Goal: Navigation & Orientation: Find specific page/section

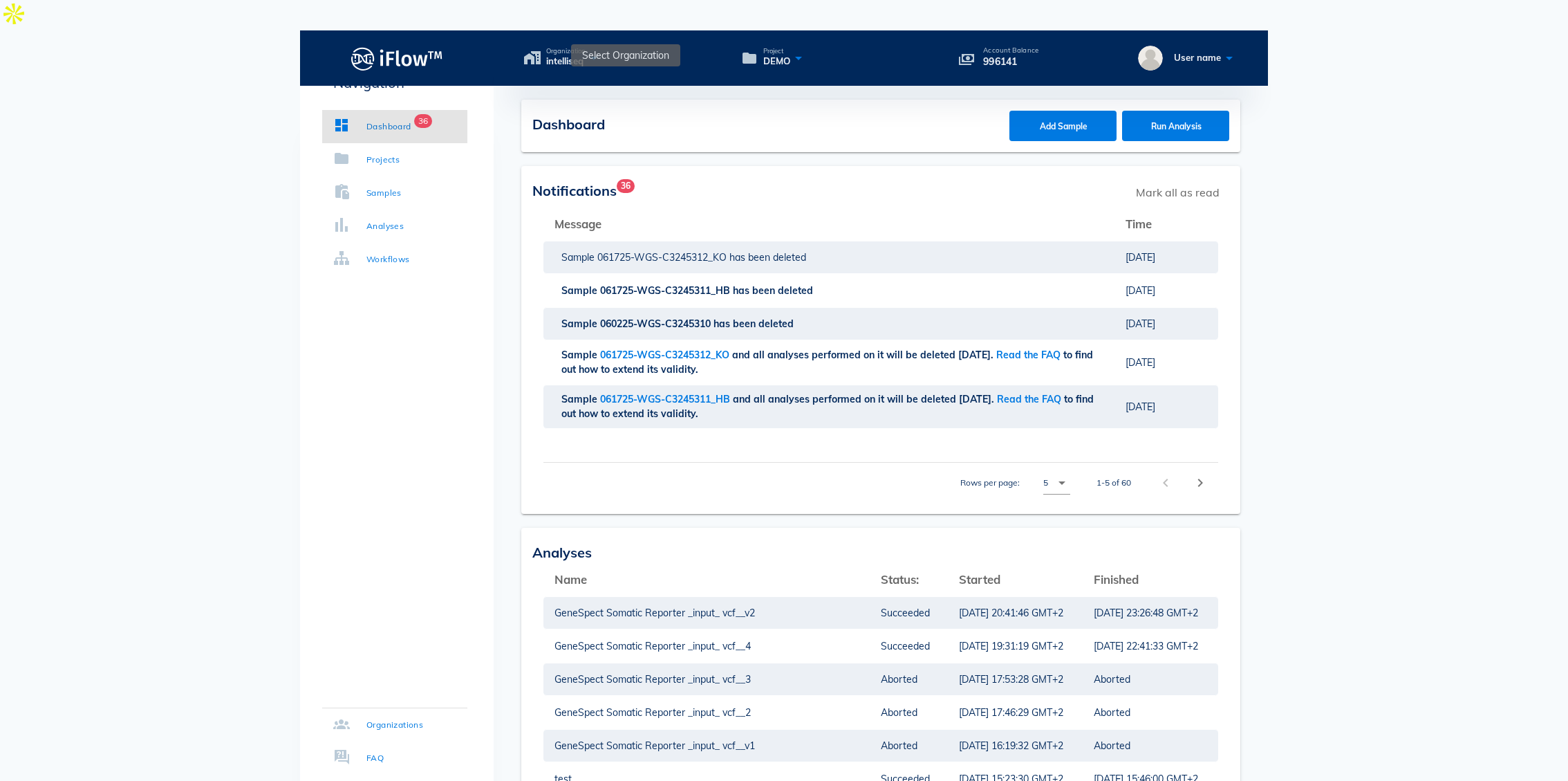
click at [600, 48] on icon at bounding box center [594, 58] width 17 height 20
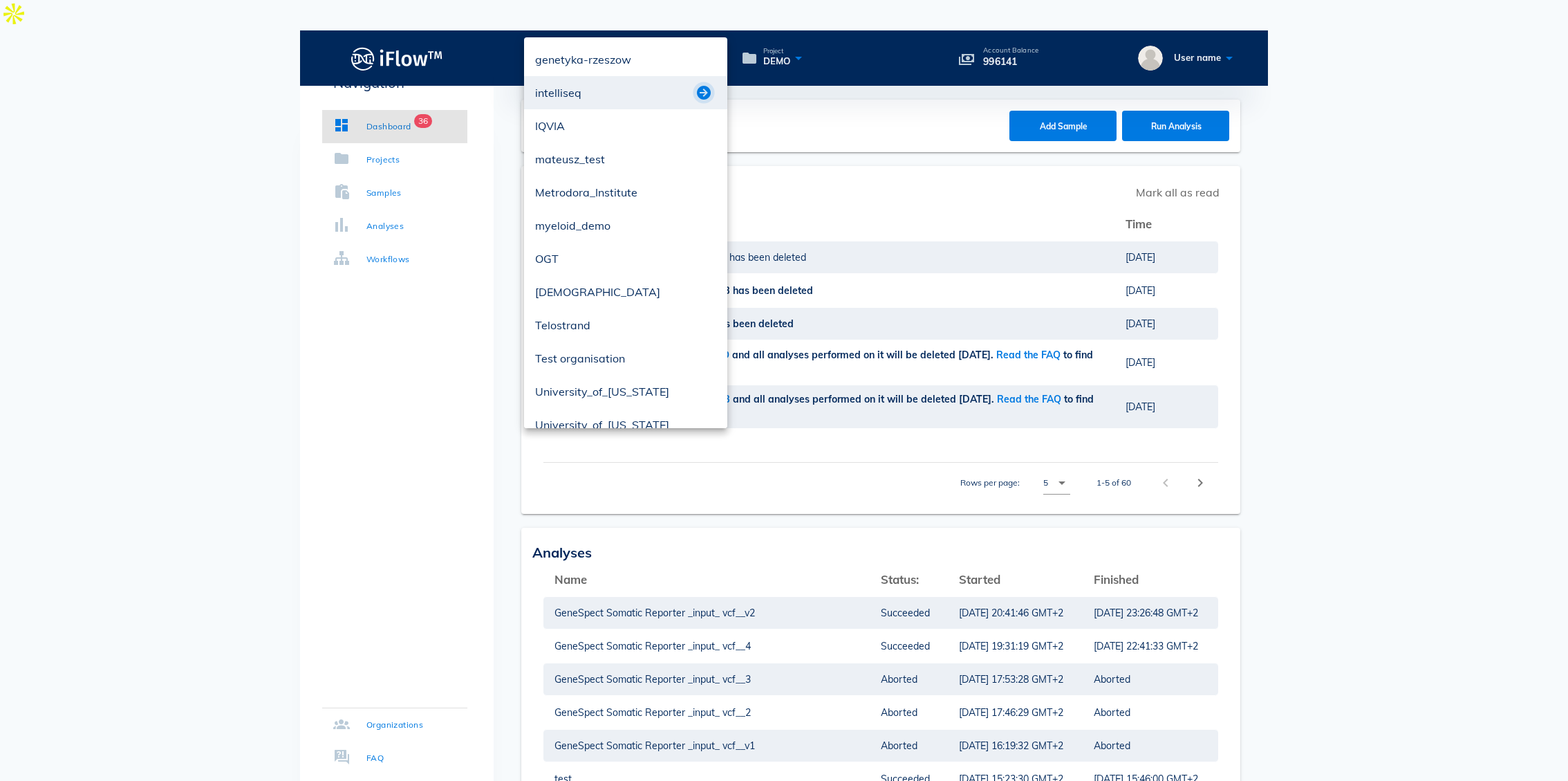
click at [706, 91] on button "button" at bounding box center [704, 93] width 17 height 17
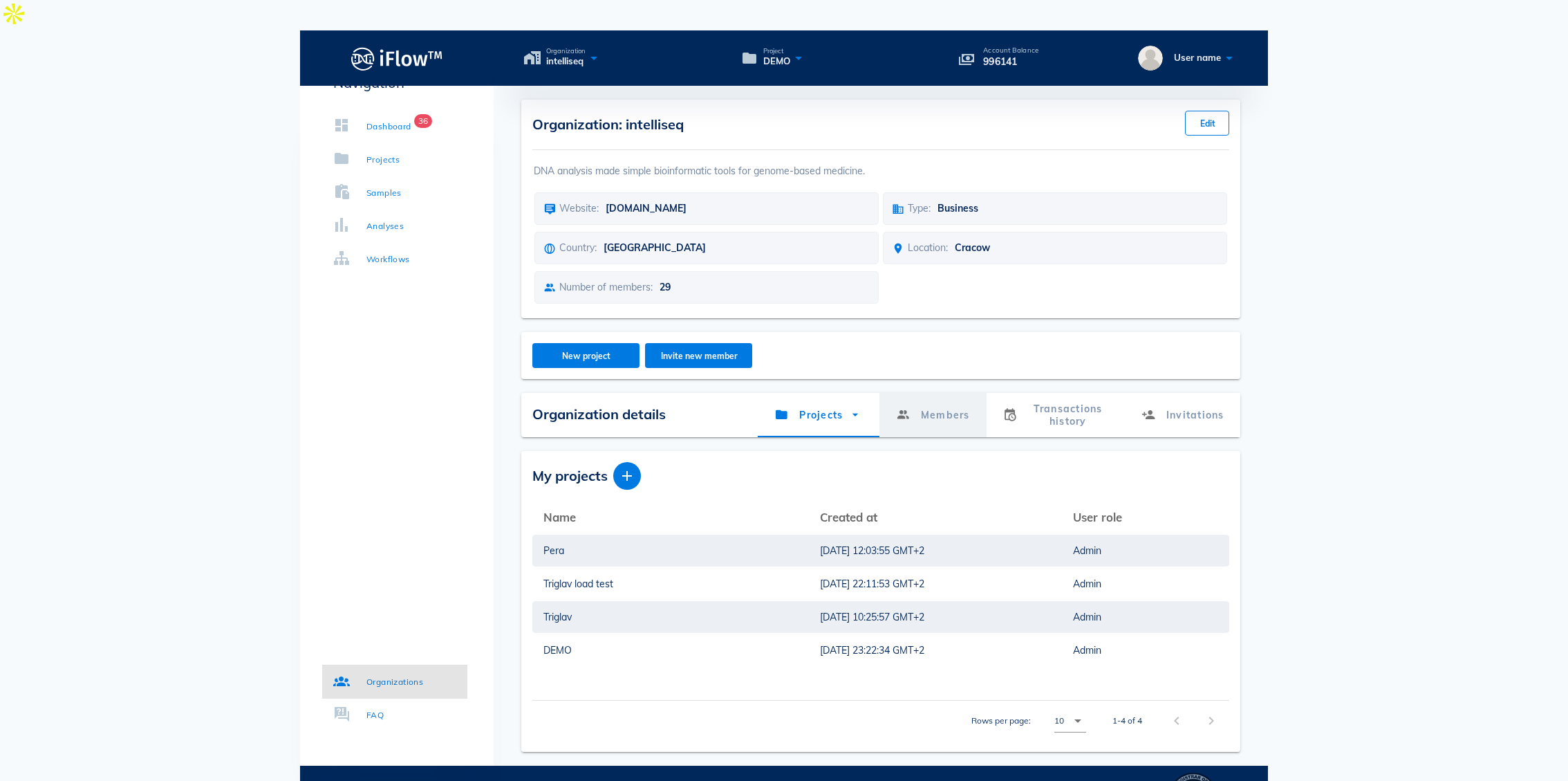
click at [955, 394] on link "Members" at bounding box center [932, 415] width 107 height 44
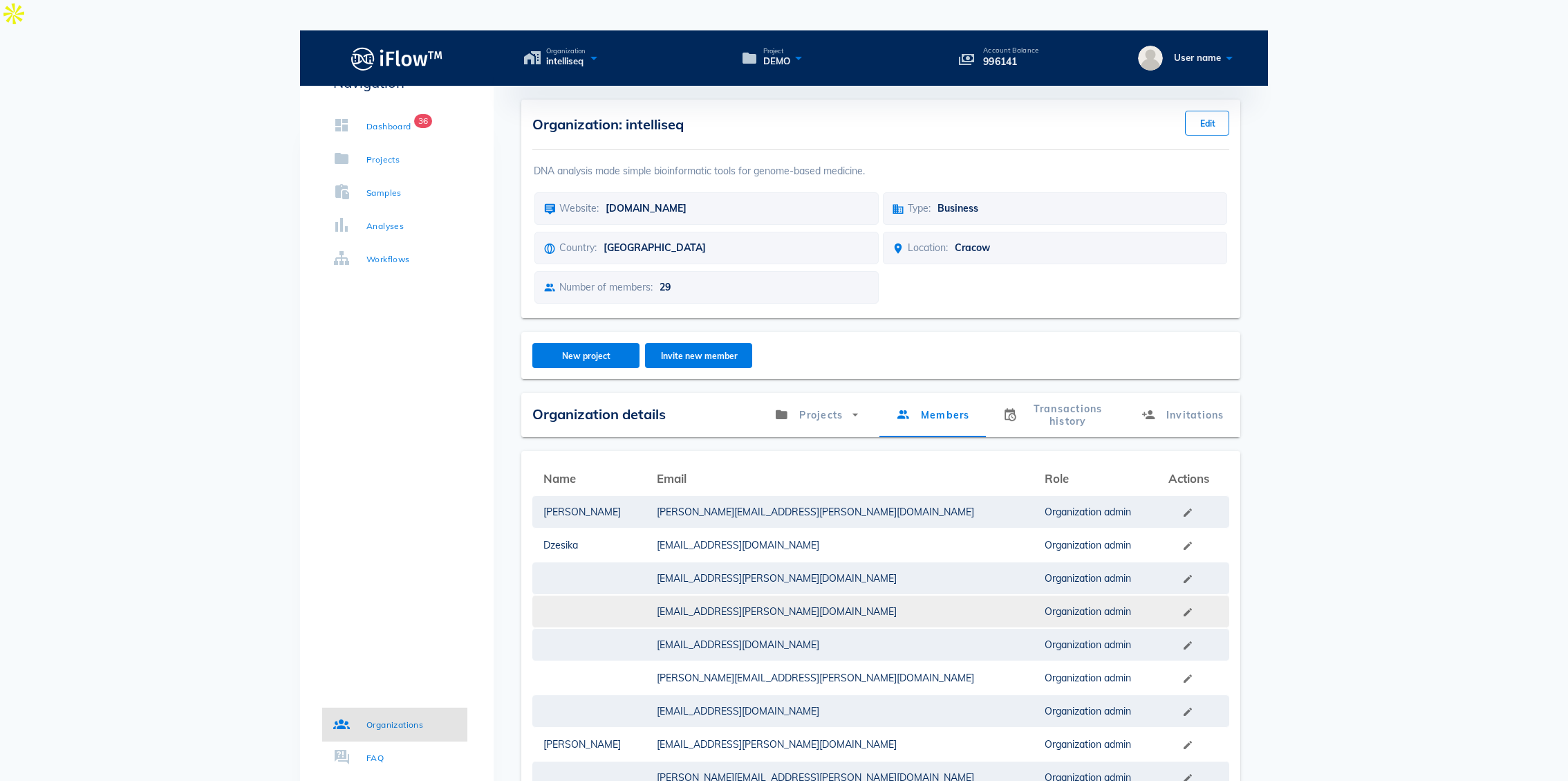
scroll to position [179, 0]
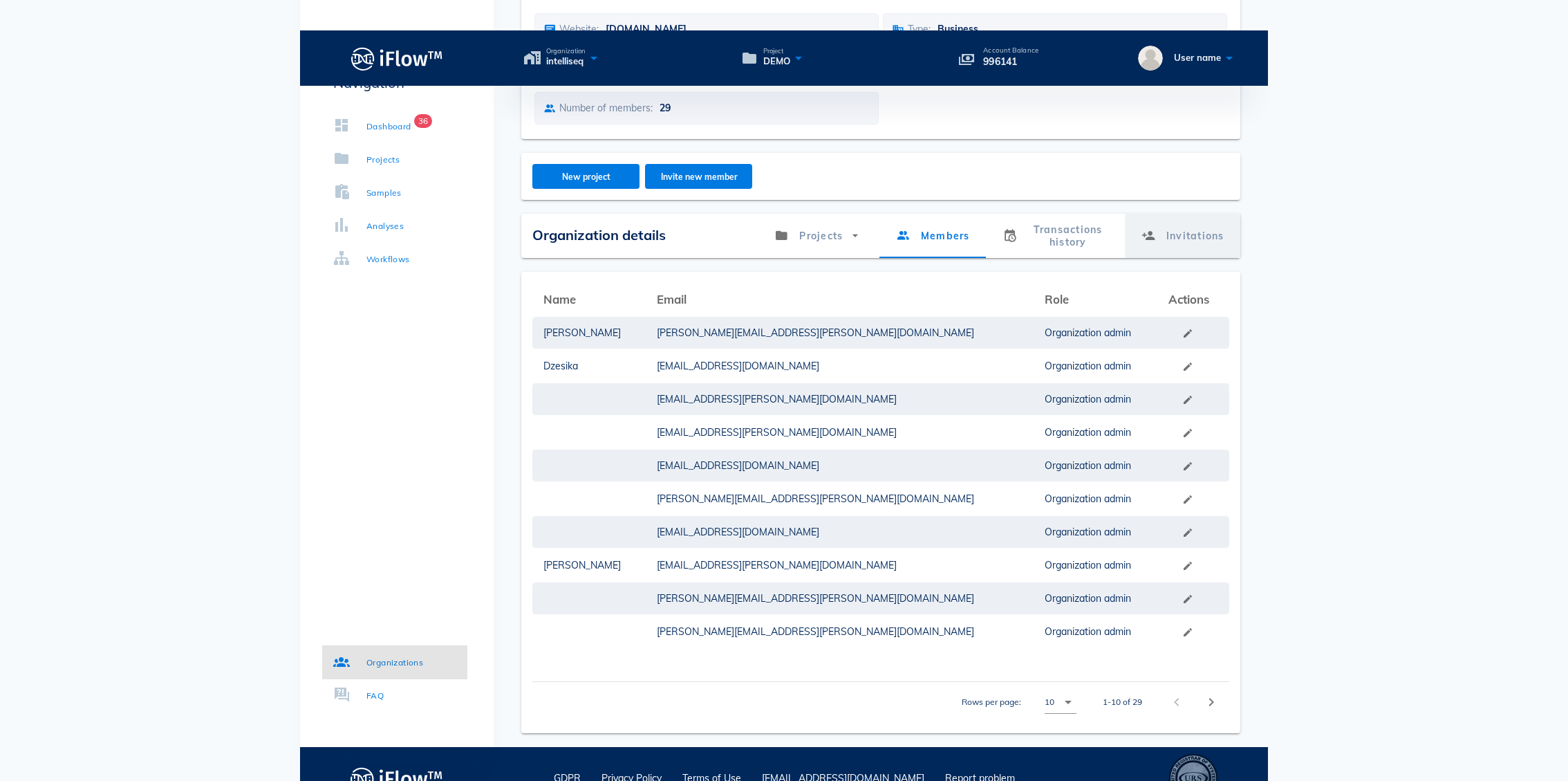
click at [1213, 213] on link "Invitations" at bounding box center [1182, 236] width 116 height 44
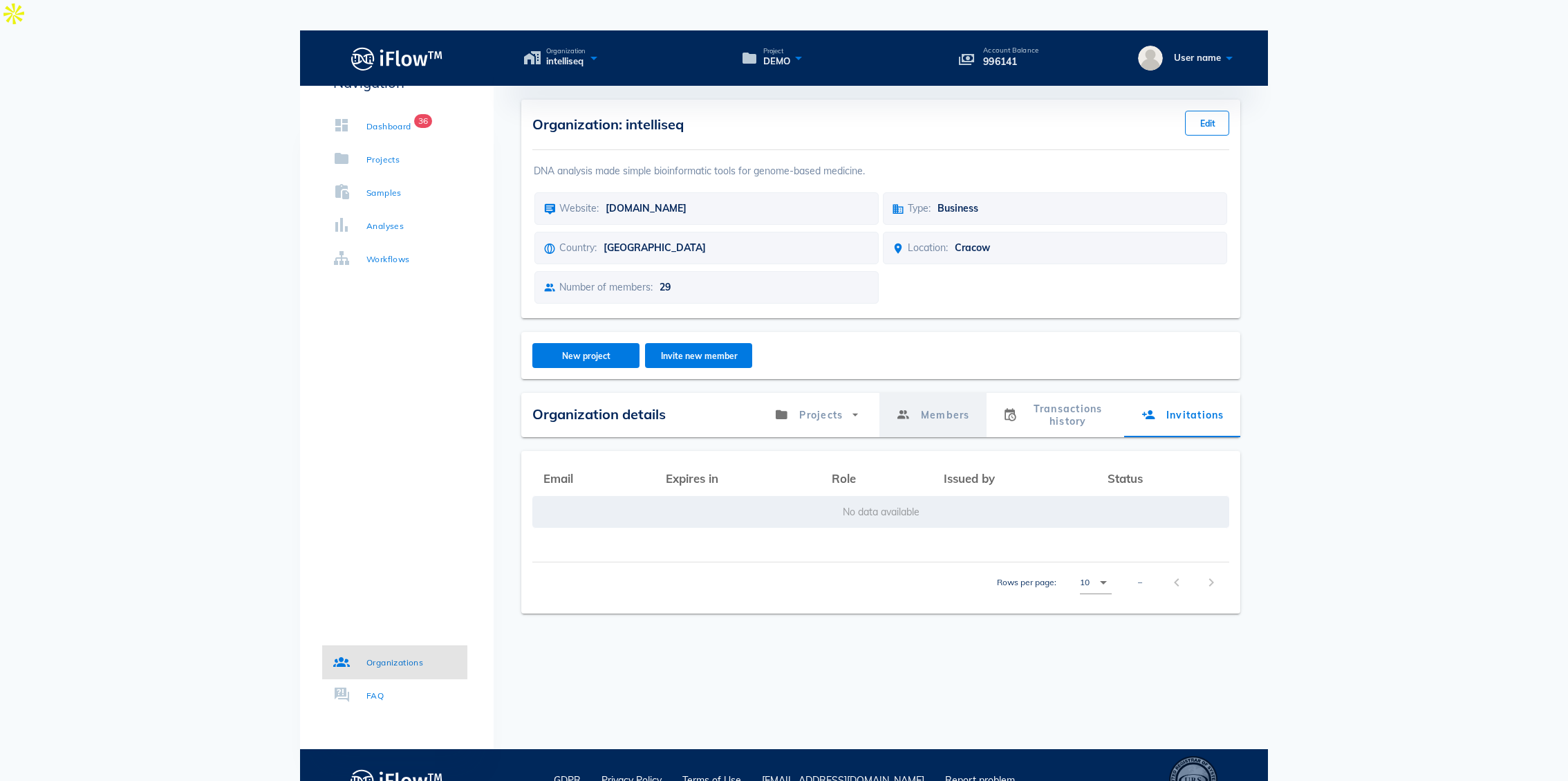
click at [943, 393] on link "Members" at bounding box center [932, 415] width 107 height 44
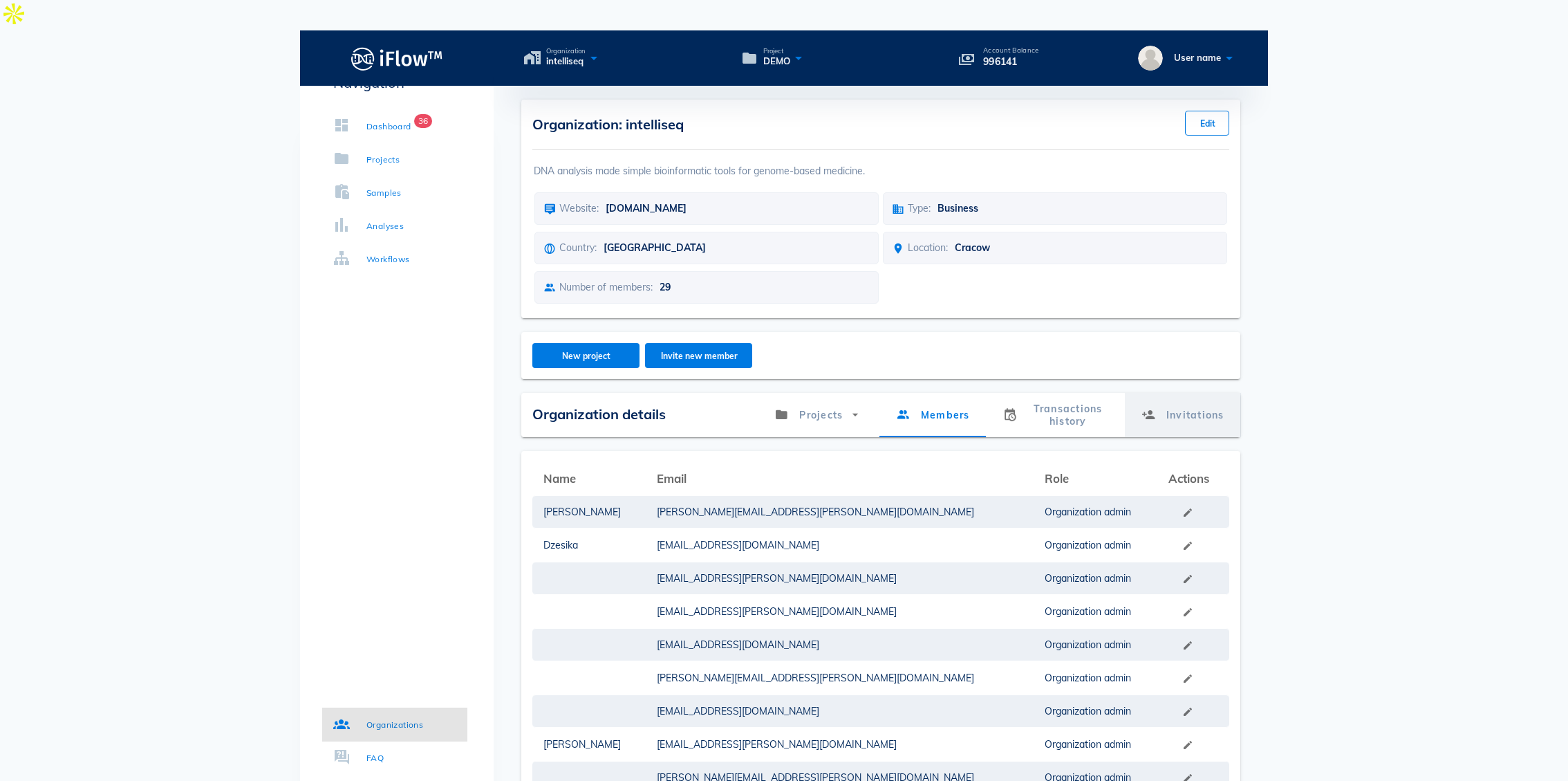
click at [1186, 396] on link "Invitations" at bounding box center [1182, 415] width 116 height 44
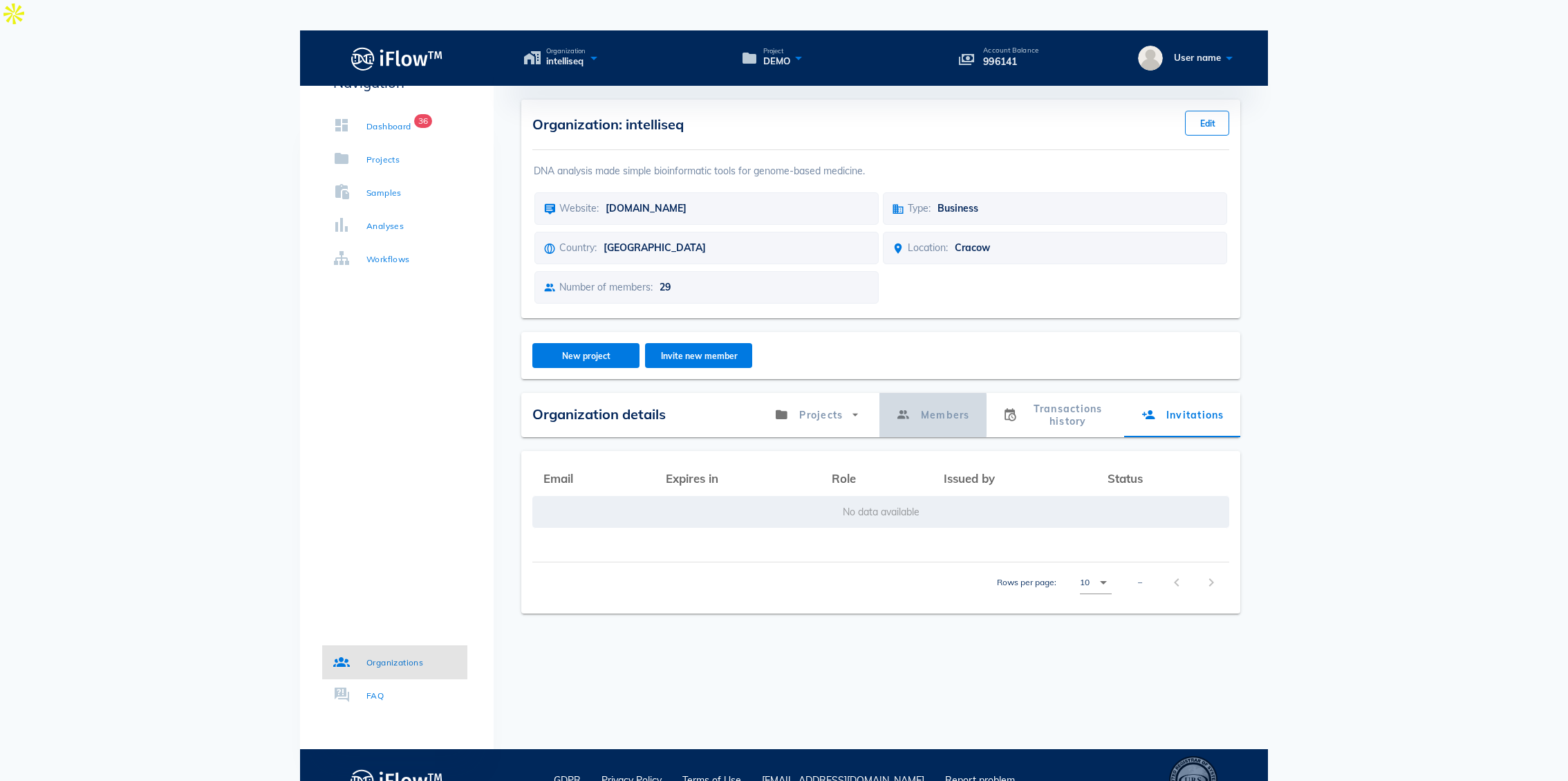
click at [945, 393] on link "Members" at bounding box center [932, 415] width 107 height 44
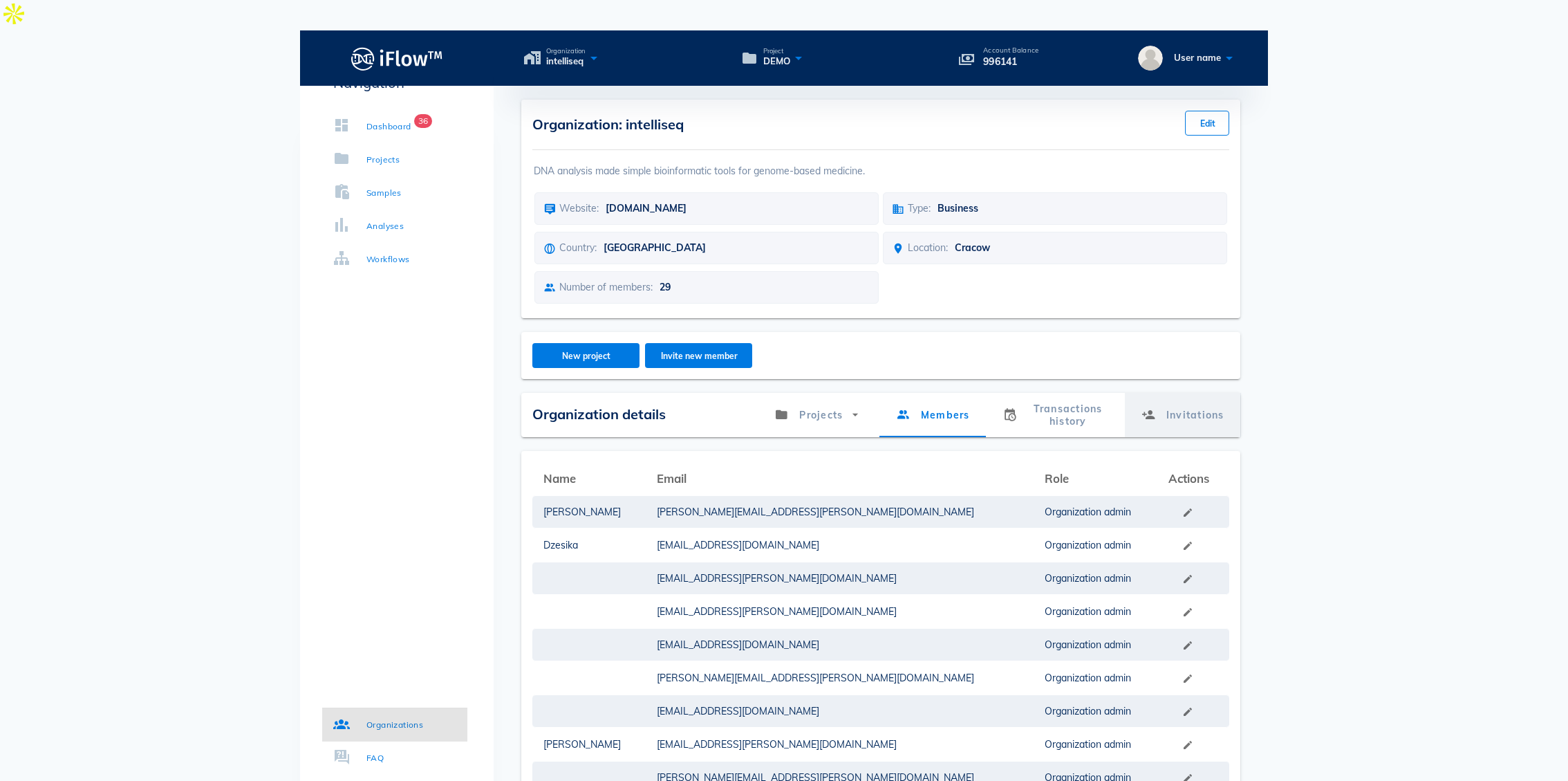
click at [1166, 393] on link "Invitations" at bounding box center [1182, 415] width 116 height 44
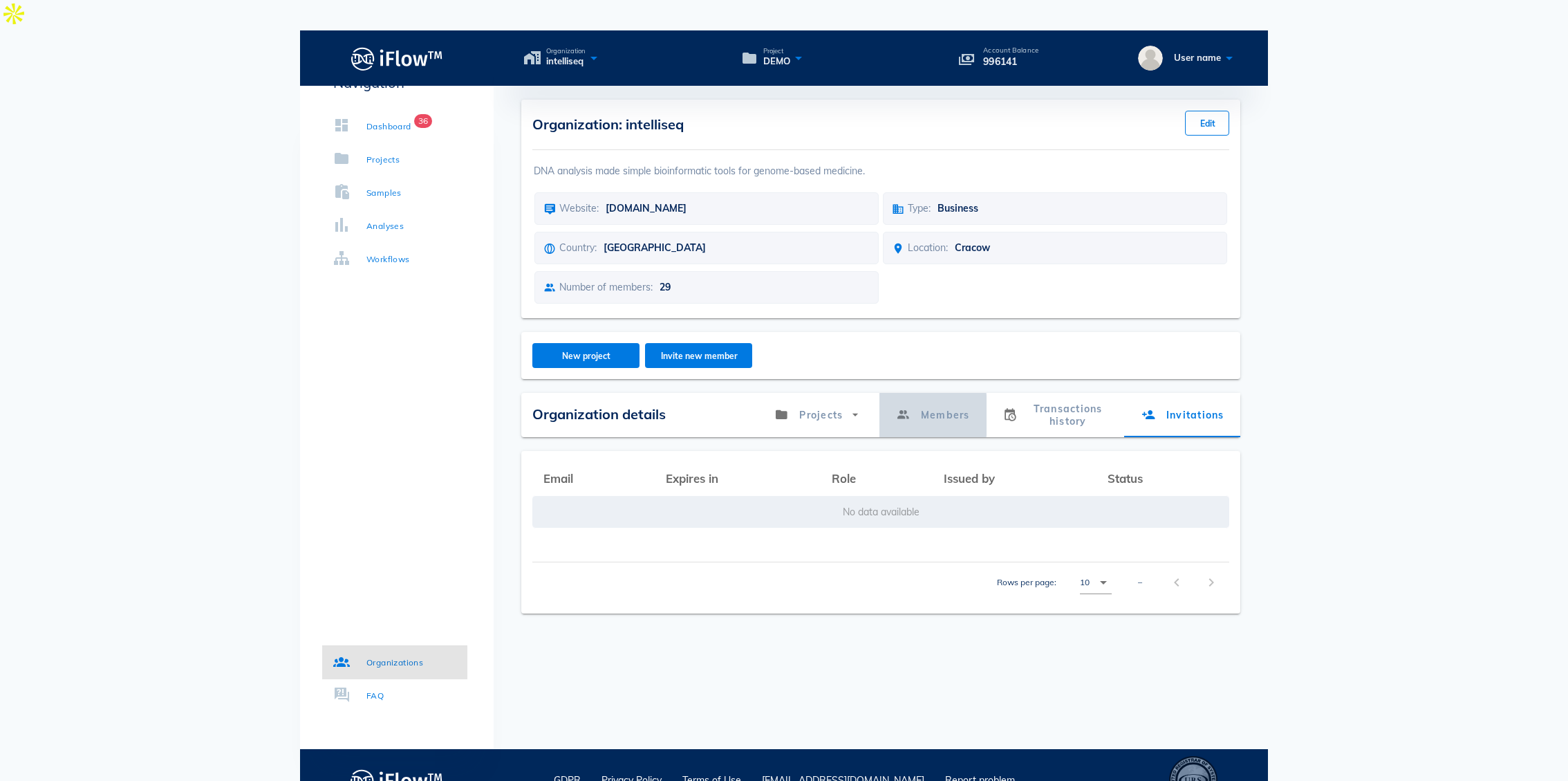
click at [925, 393] on link "Members" at bounding box center [932, 415] width 107 height 44
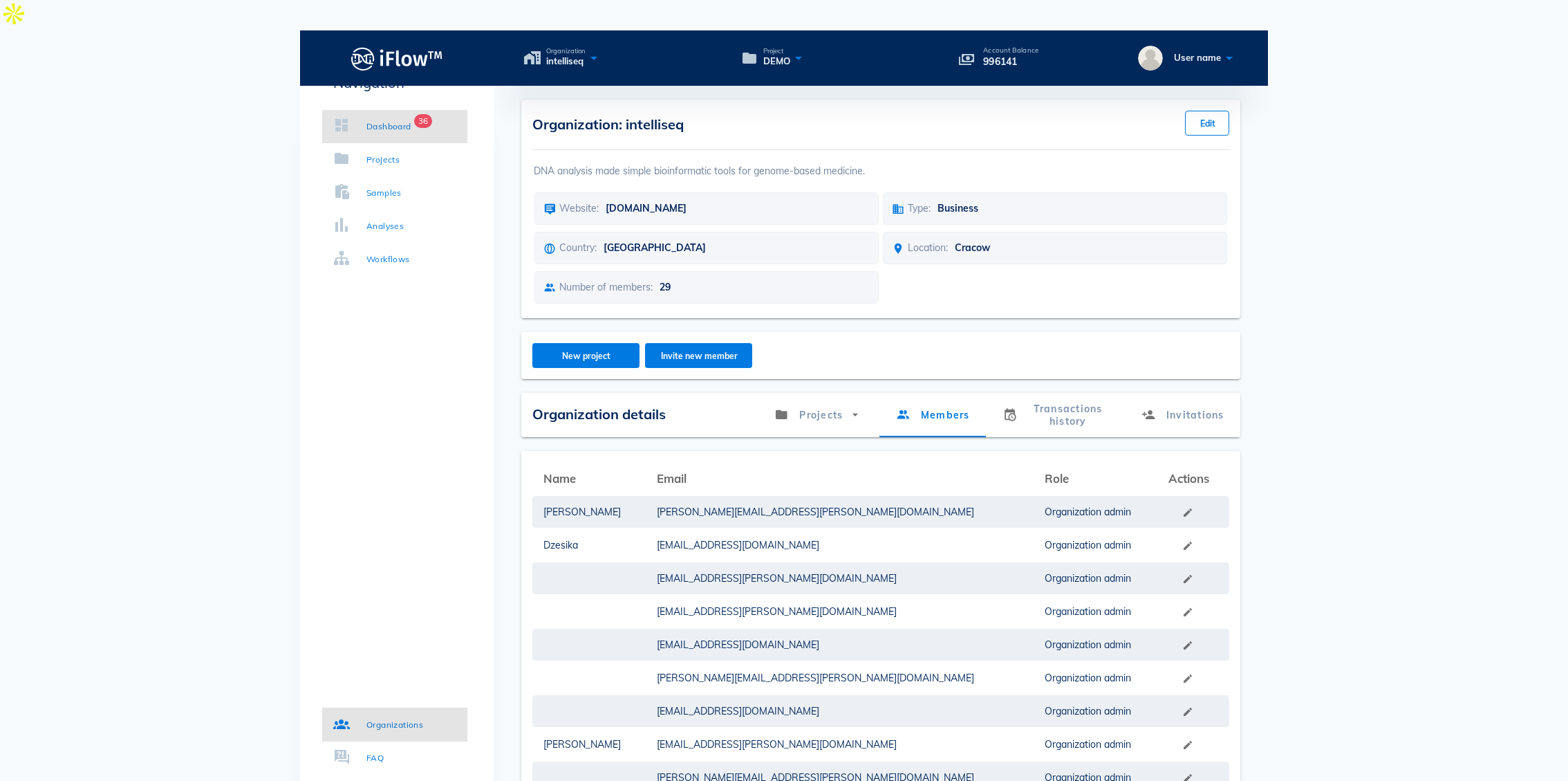
click at [393, 118] on link "Dashboard 36" at bounding box center [395, 127] width 145 height 33
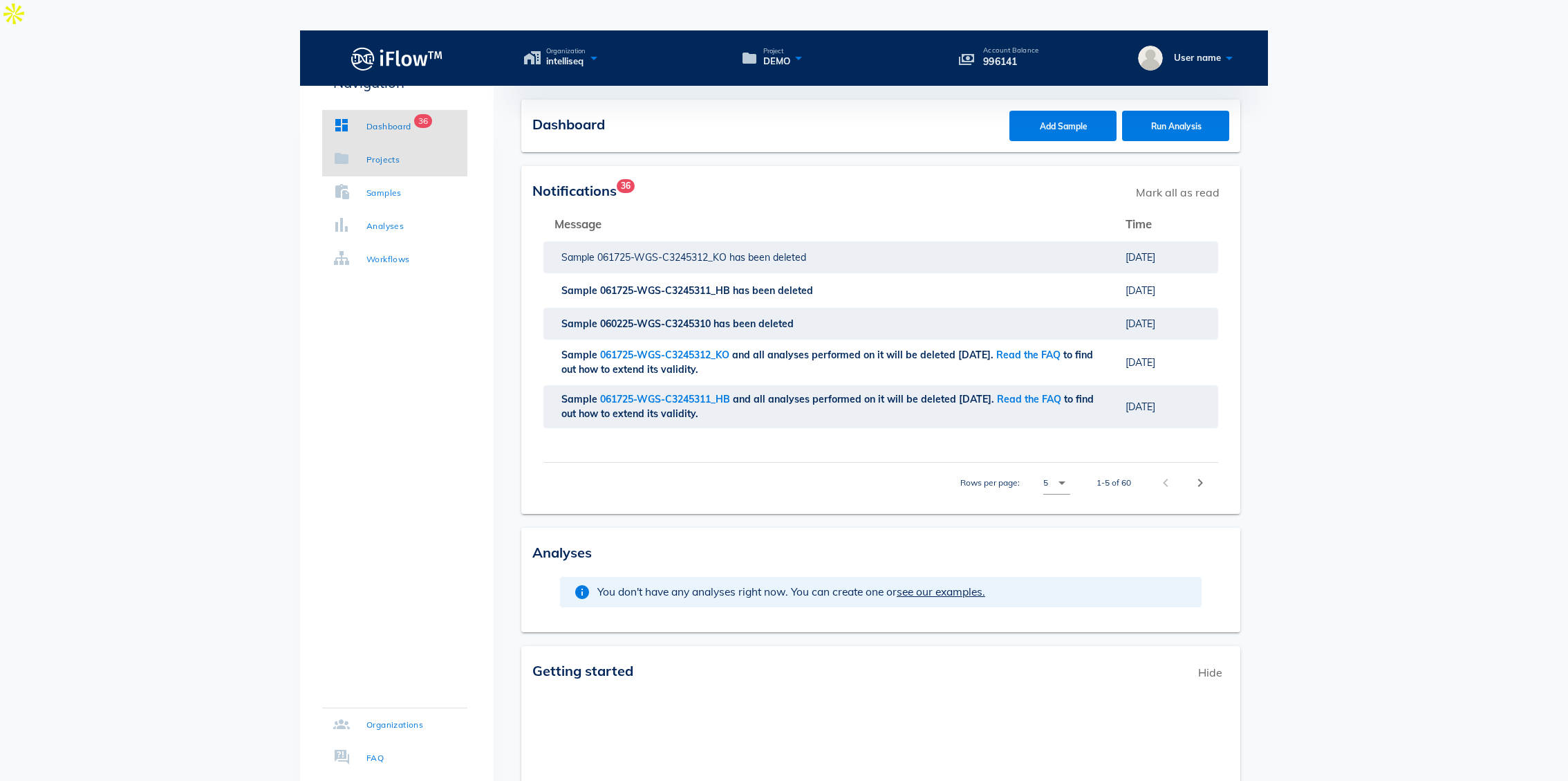
click at [392, 153] on div "Projects" at bounding box center [383, 160] width 33 height 14
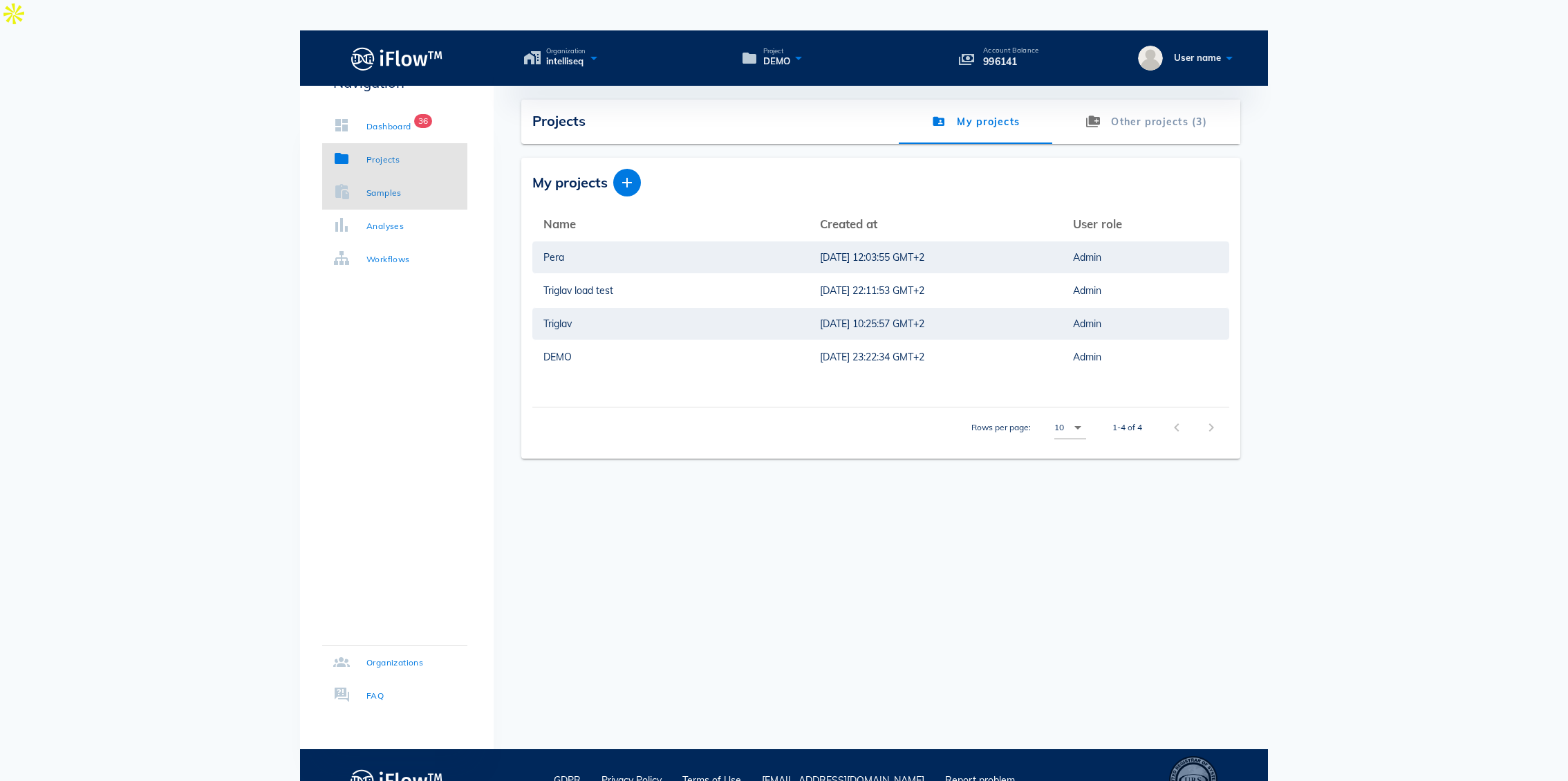
click at [390, 207] on link "Samples" at bounding box center [395, 193] width 145 height 33
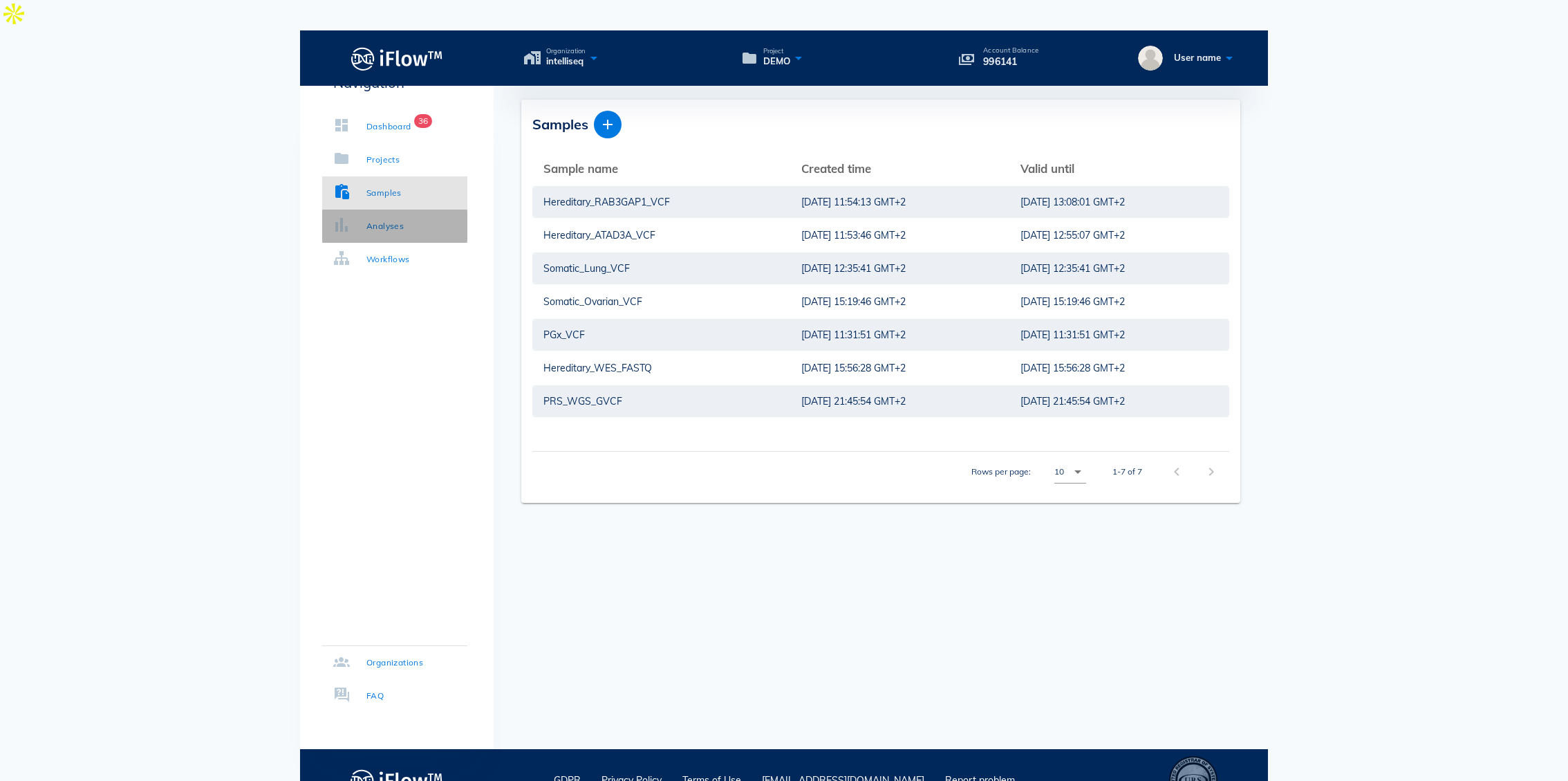
click at [390, 225] on div "Analyses" at bounding box center [385, 226] width 37 height 14
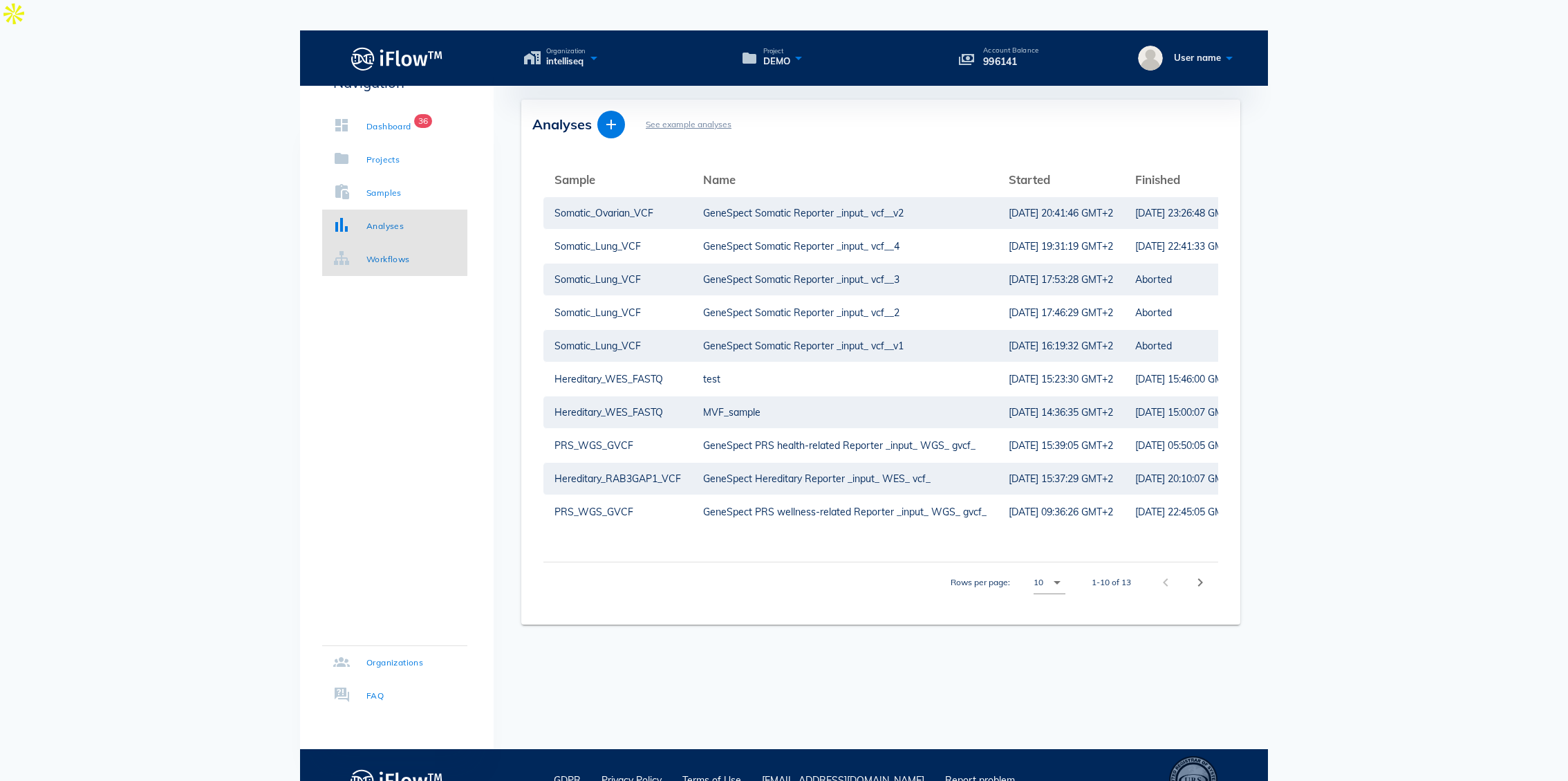
click at [394, 267] on link "Workflows" at bounding box center [395, 259] width 145 height 33
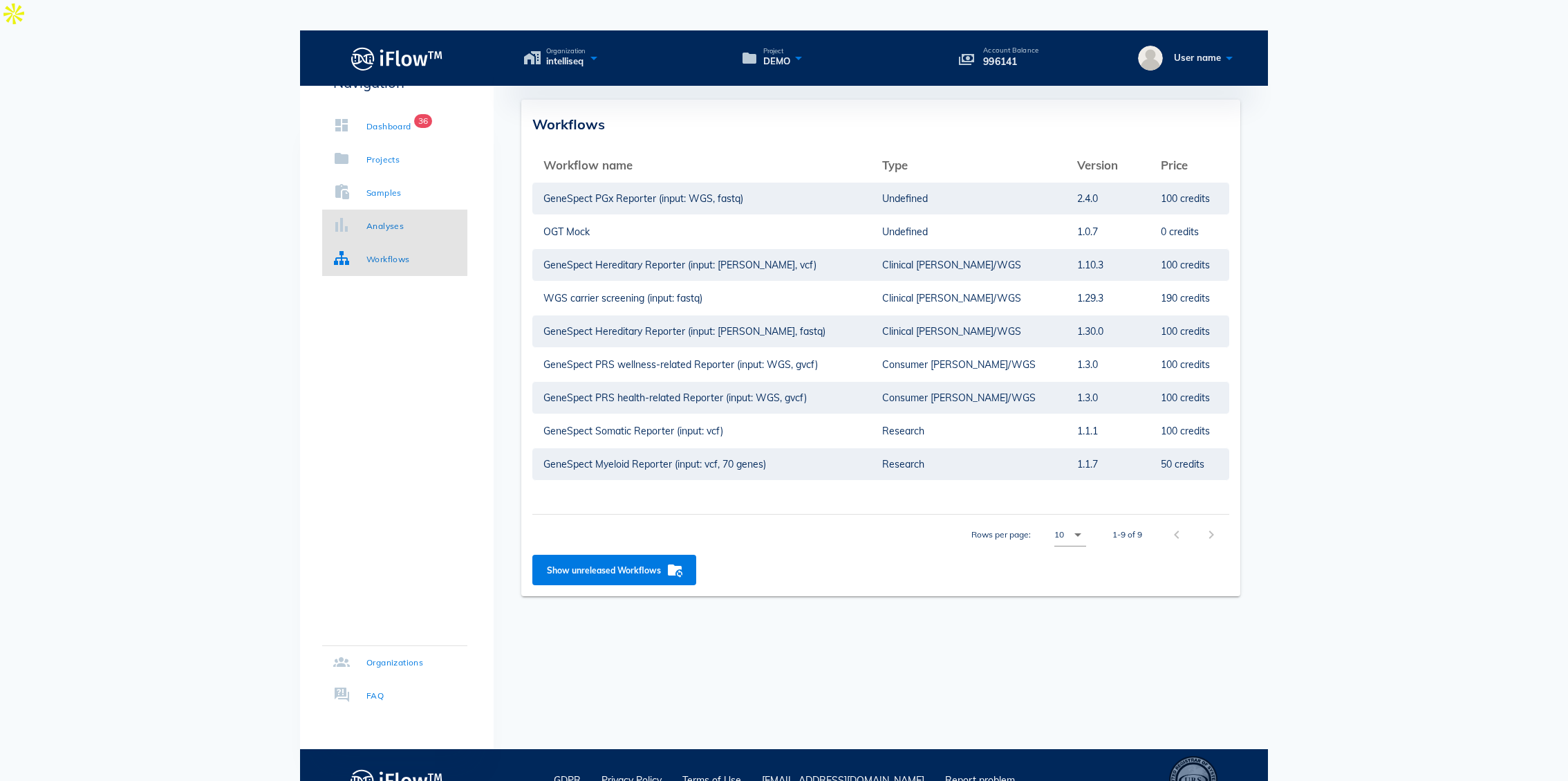
click at [389, 220] on div "Analyses" at bounding box center [385, 226] width 37 height 14
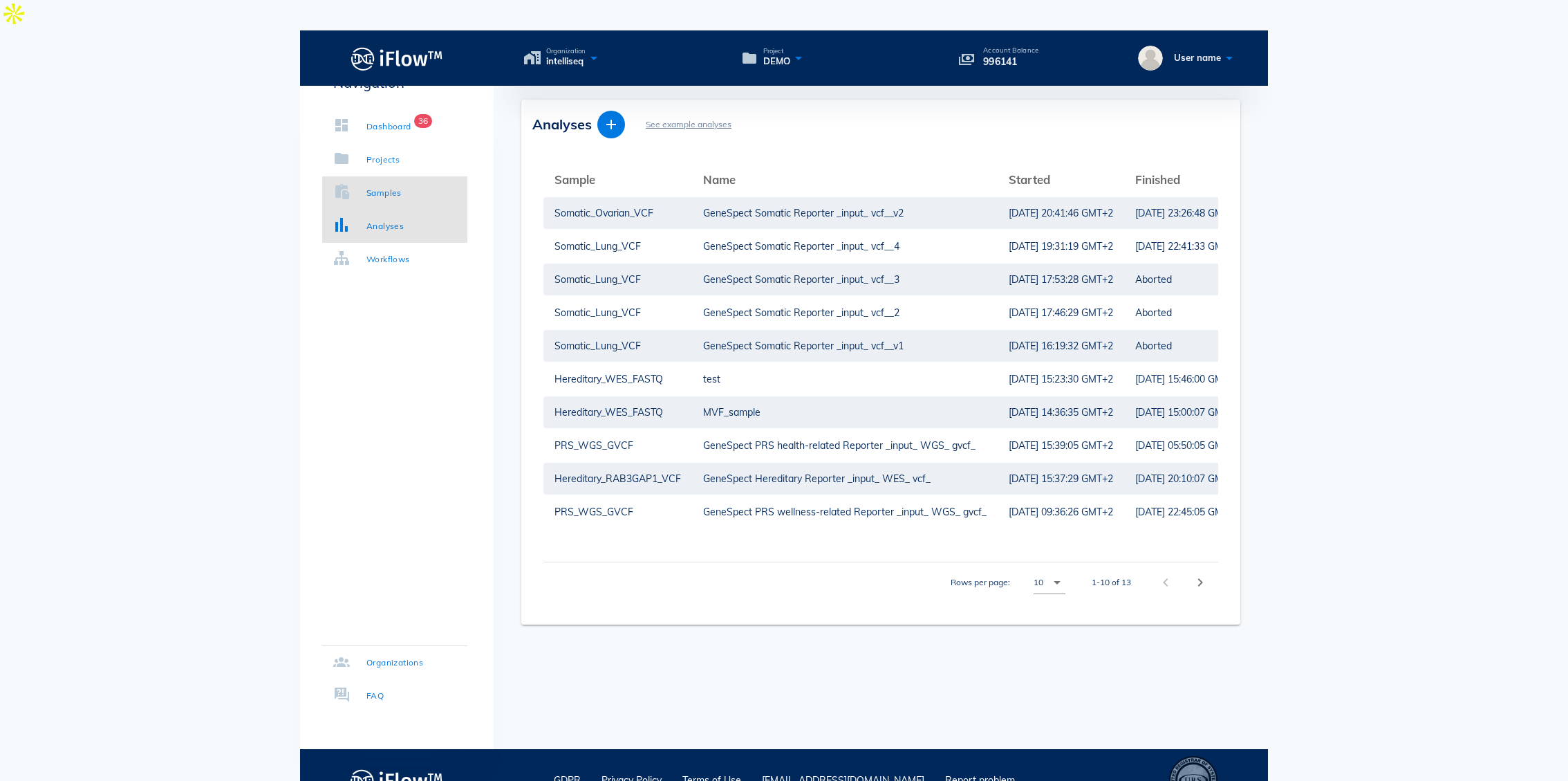
click at [384, 197] on div "Samples" at bounding box center [384, 193] width 35 height 14
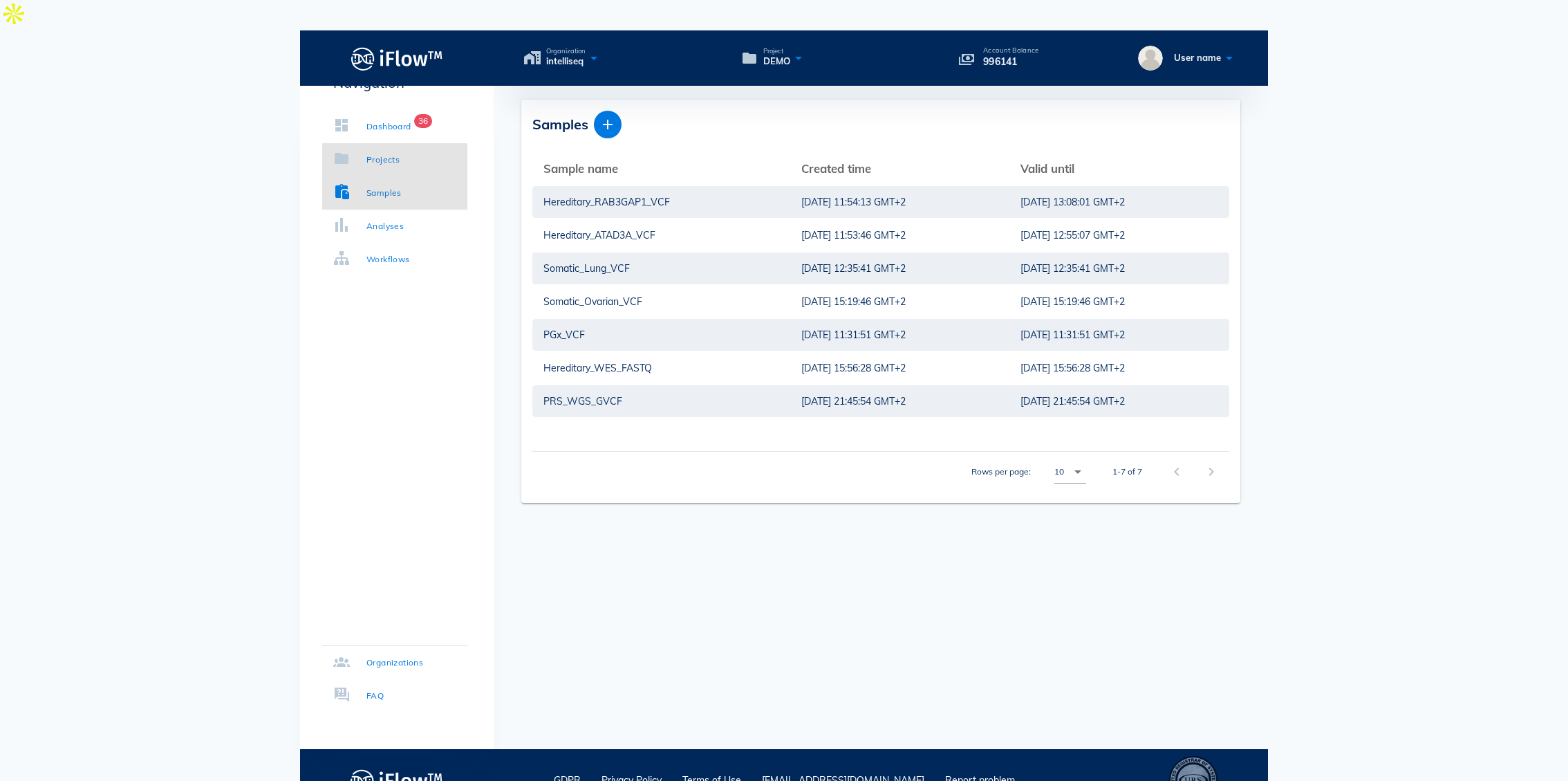
click at [384, 157] on div "Projects" at bounding box center [383, 160] width 33 height 14
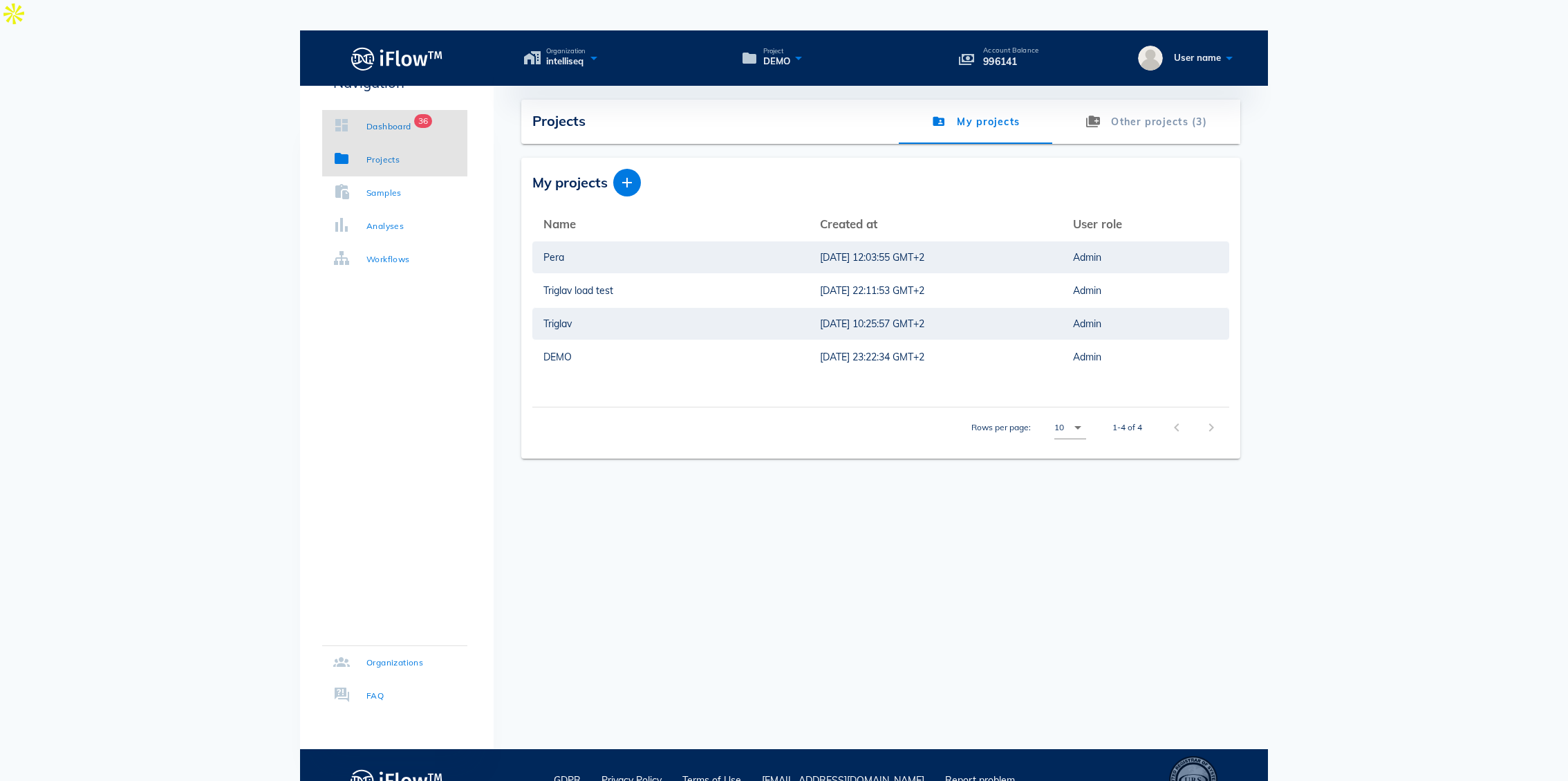
click at [388, 130] on div "Dashboard" at bounding box center [389, 127] width 45 height 14
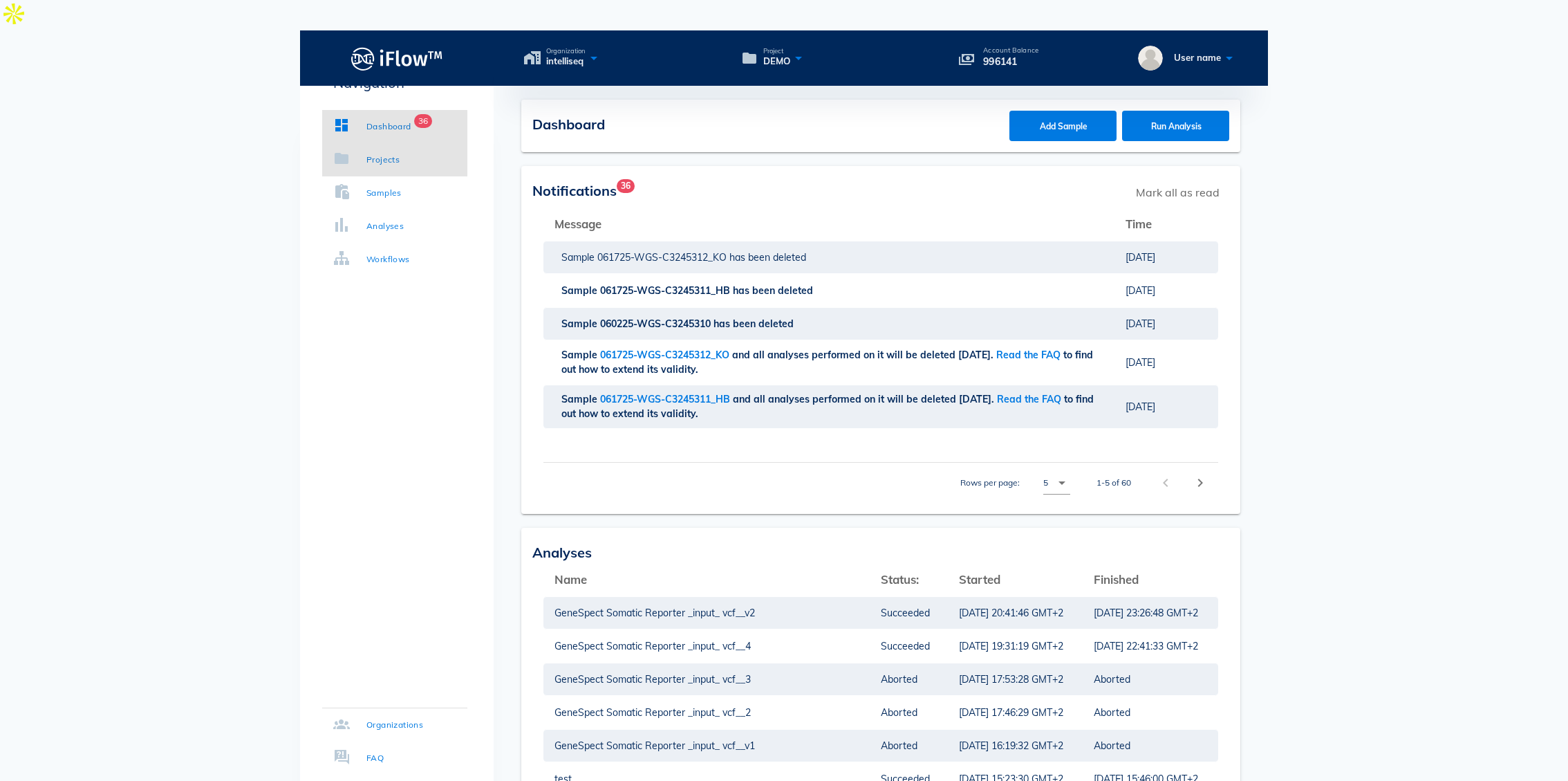
click at [385, 159] on div "Projects" at bounding box center [383, 160] width 33 height 14
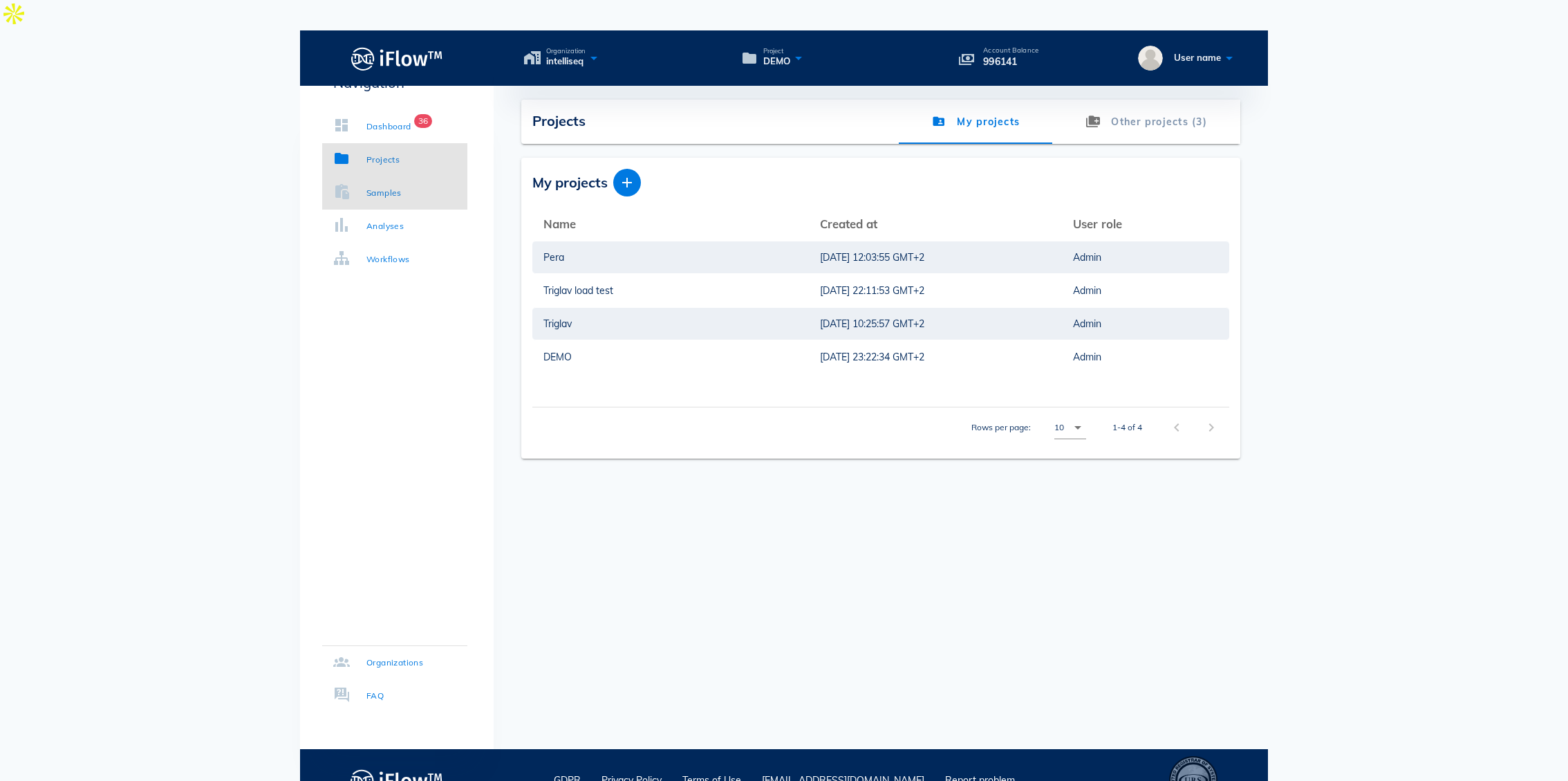
click at [385, 193] on div "Samples" at bounding box center [384, 193] width 35 height 14
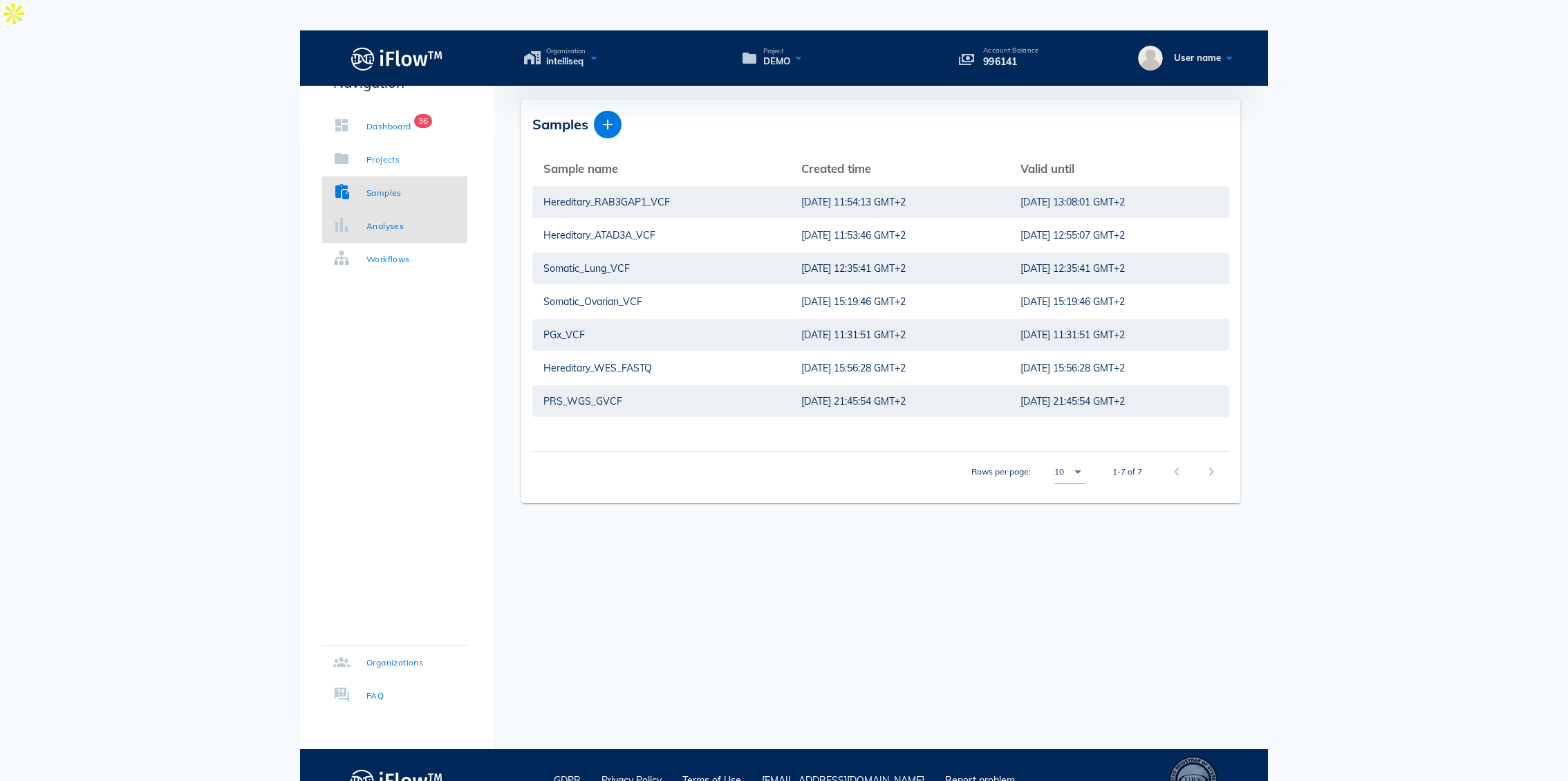
click at [385, 221] on div "Analyses" at bounding box center [385, 226] width 37 height 14
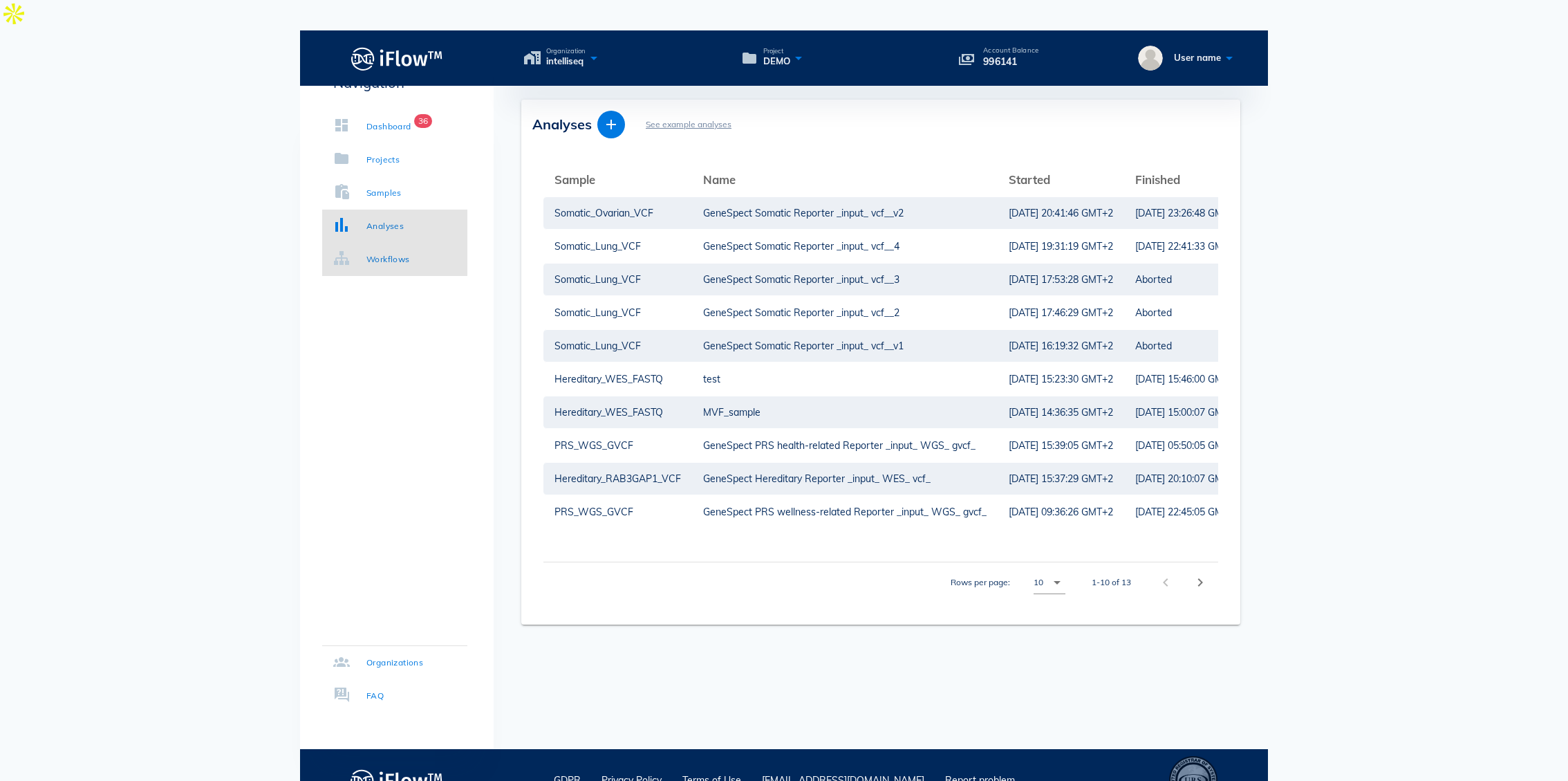
click at [402, 268] on link "Workflows" at bounding box center [395, 259] width 145 height 33
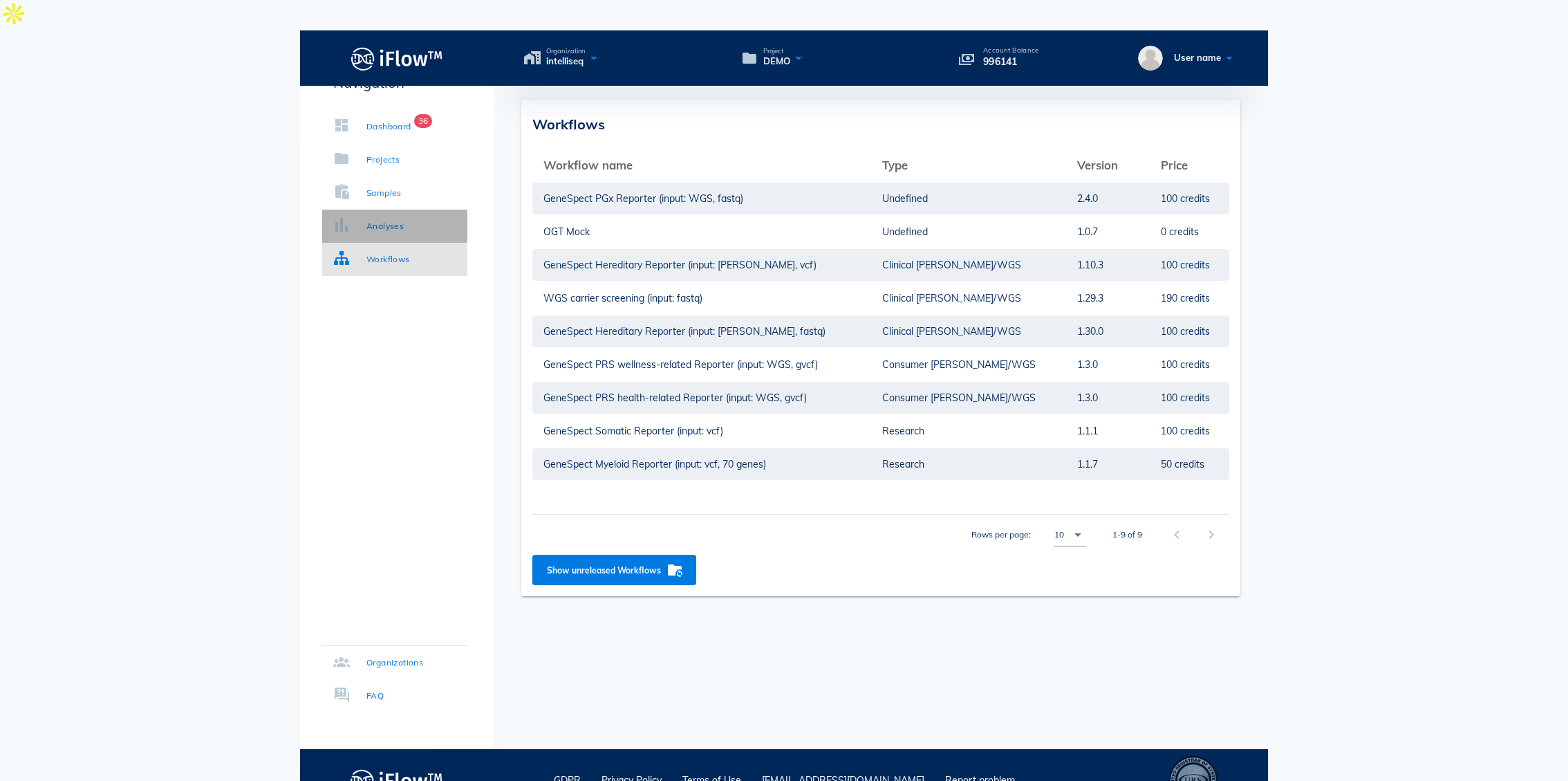
click at [395, 231] on div "Analyses" at bounding box center [385, 226] width 37 height 14
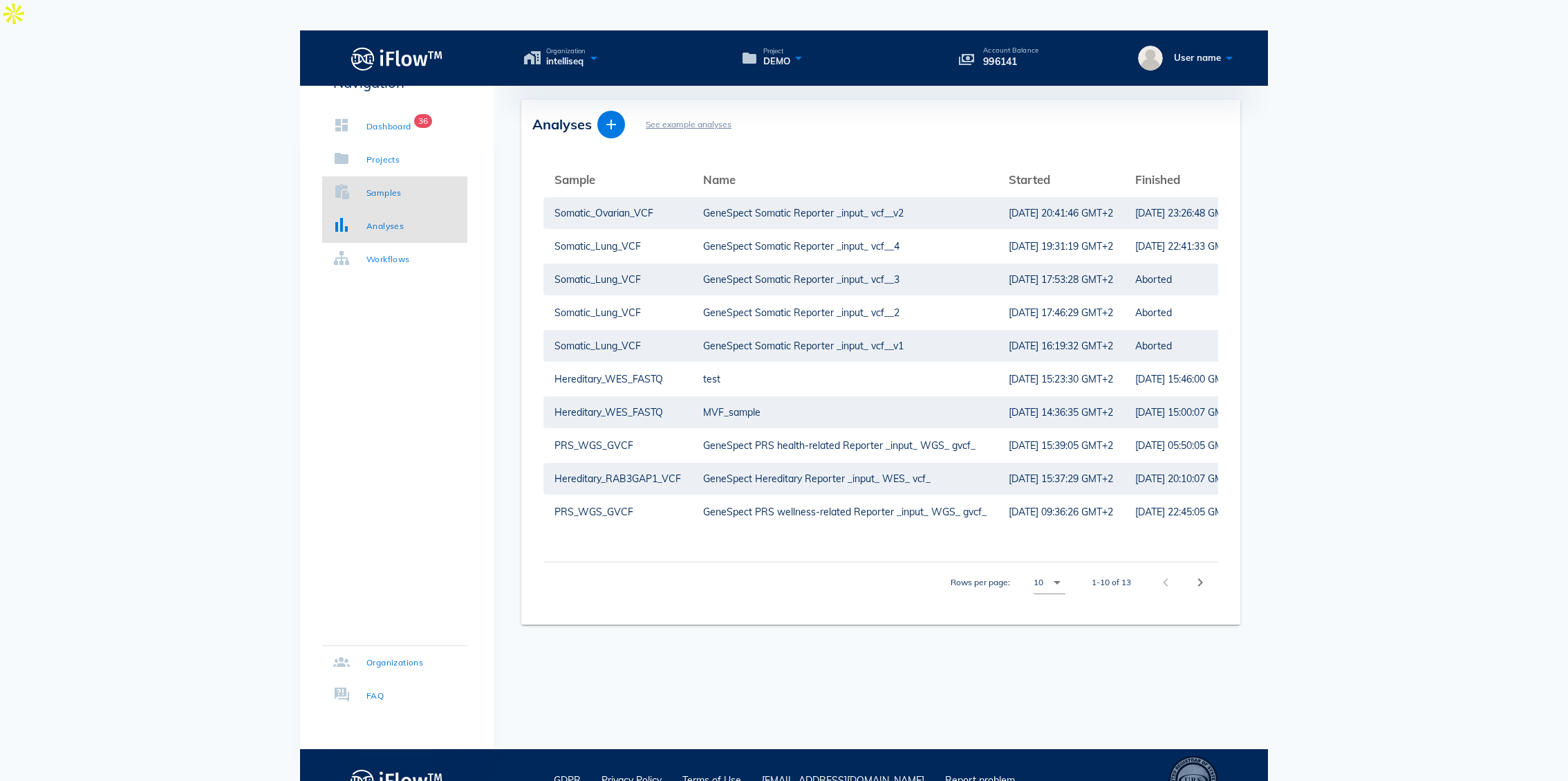
click at [390, 200] on link "Samples" at bounding box center [395, 193] width 145 height 33
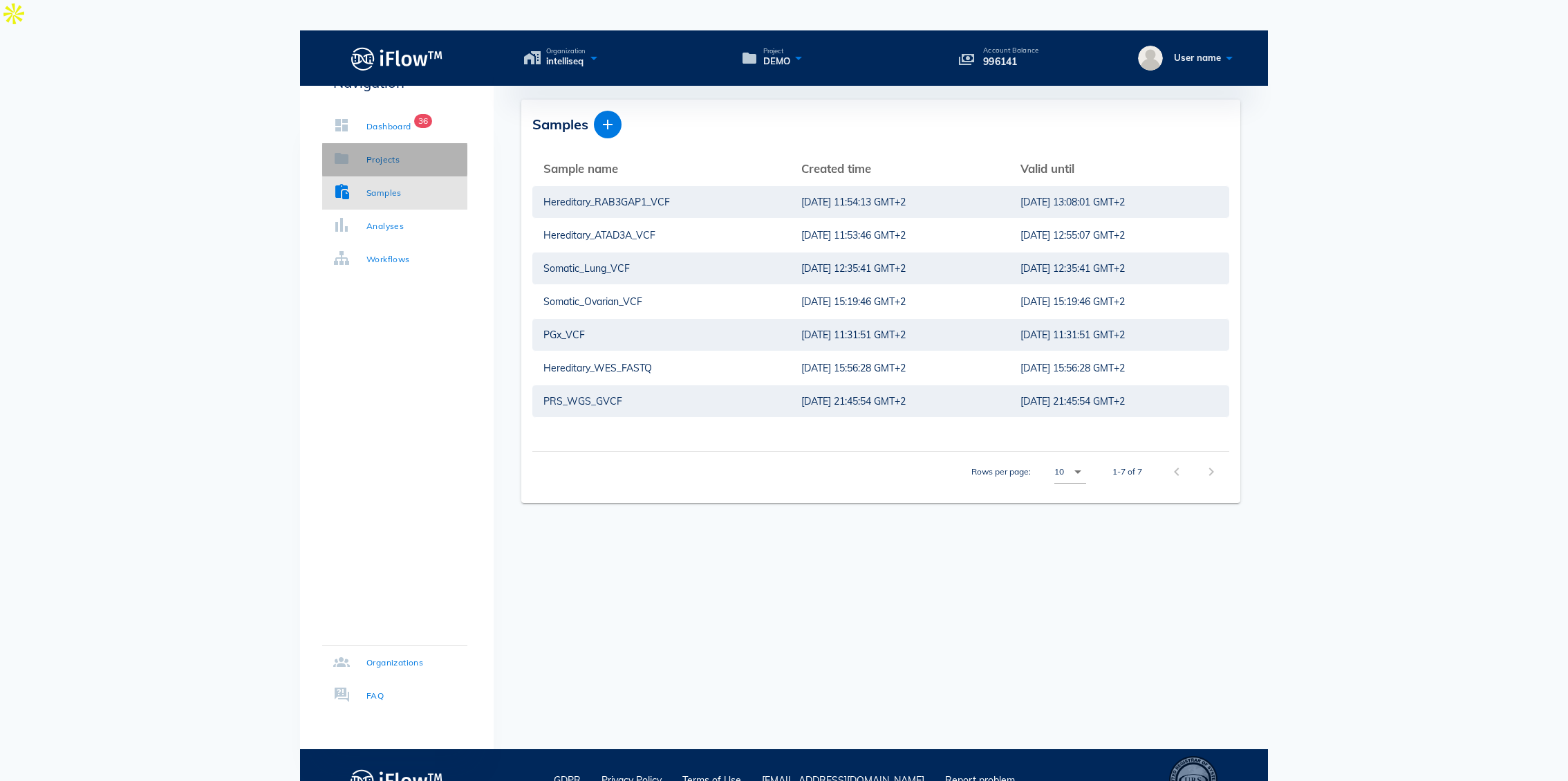
click at [391, 159] on div "Projects" at bounding box center [383, 160] width 33 height 14
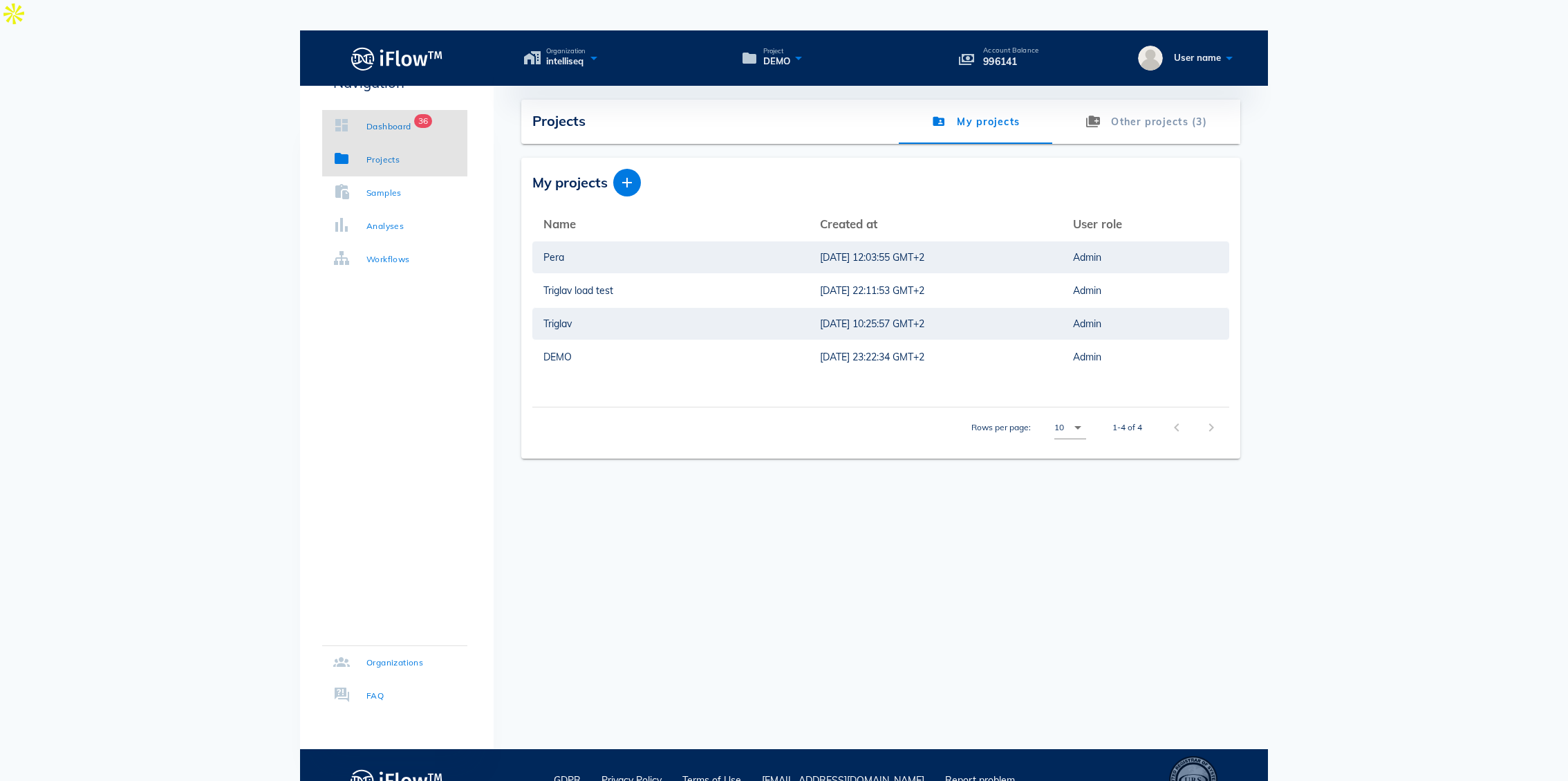
click at [397, 125] on div "Dashboard" at bounding box center [389, 127] width 45 height 14
